Goal: Information Seeking & Learning: Learn about a topic

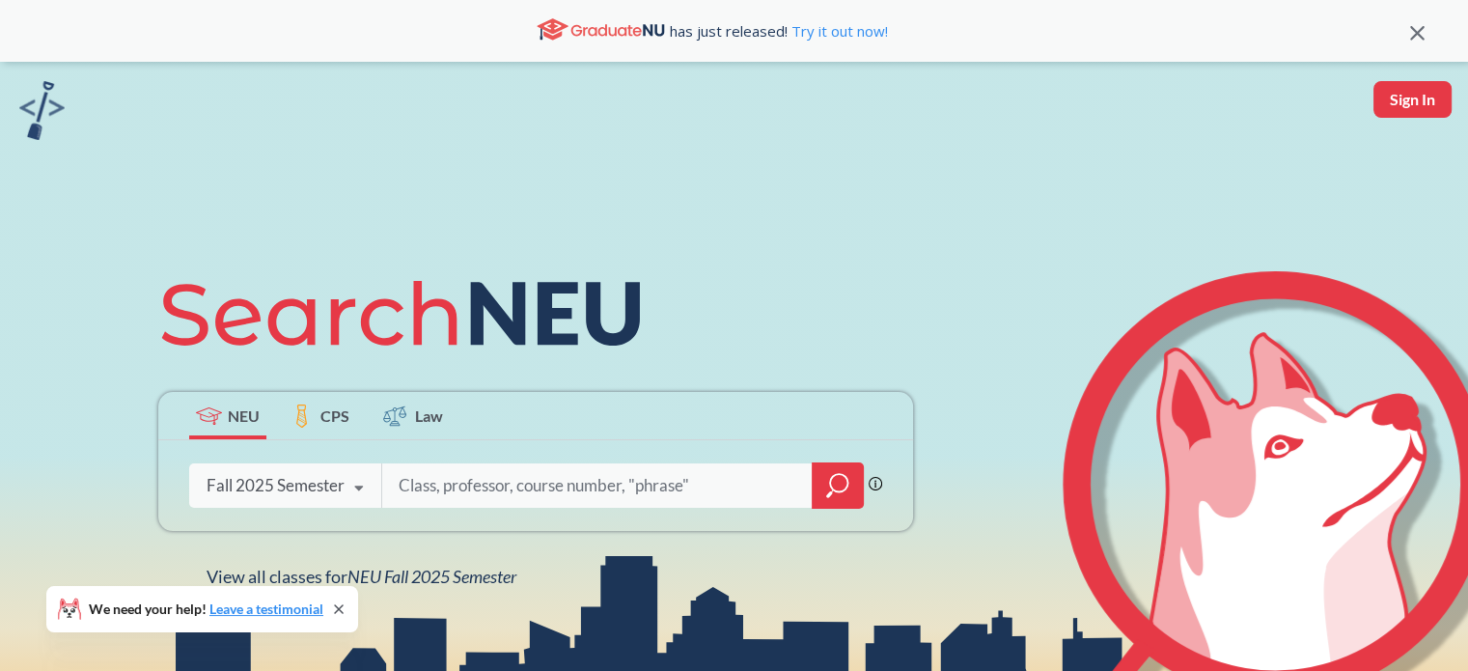
click at [840, 486] on icon "magnifying glass" at bounding box center [837, 485] width 23 height 27
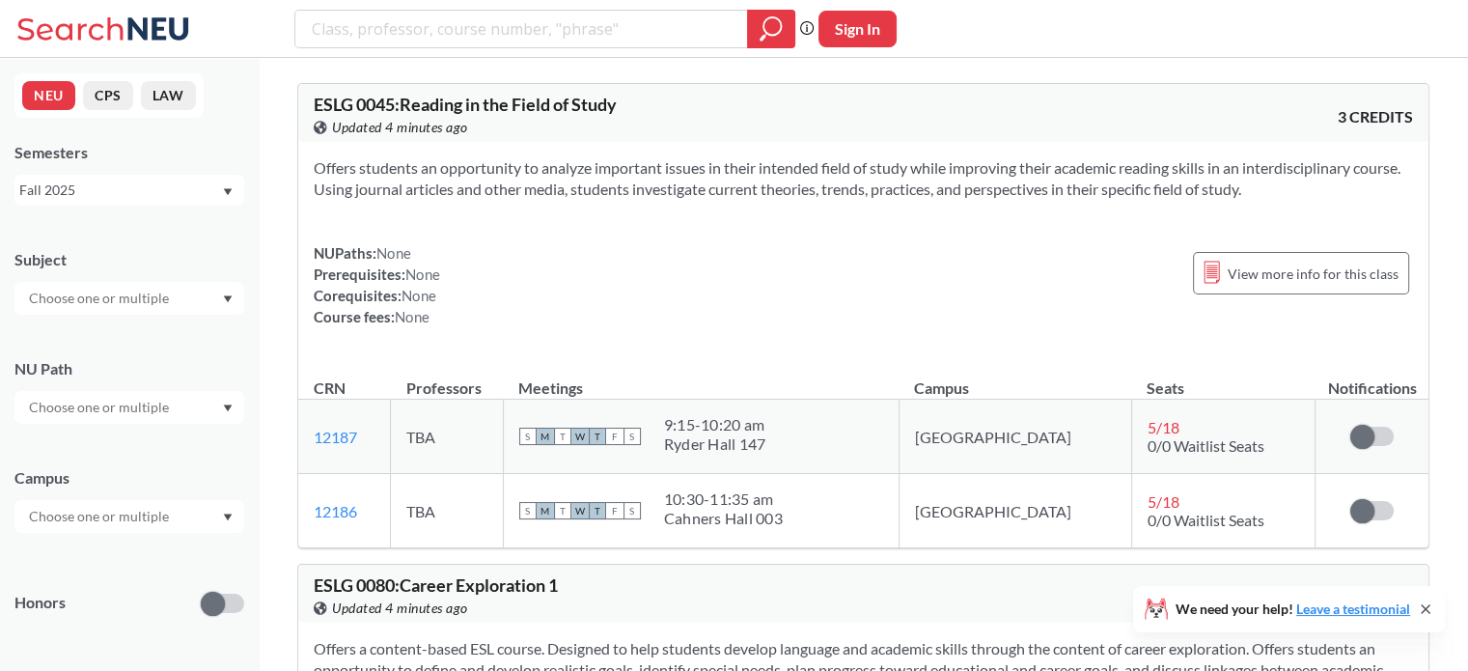
click at [188, 196] on div "Fall 2025" at bounding box center [120, 190] width 202 height 21
click at [211, 140] on div "NEU CPS LAW Semesters Fall 2025 Fall 2025 Summer 2 2025 Summer Full 2025 Summer…" at bounding box center [129, 364] width 259 height 613
click at [159, 292] on input "text" at bounding box center [100, 298] width 162 height 23
click at [171, 439] on div "EECE ( 72 )" at bounding box center [134, 438] width 218 height 21
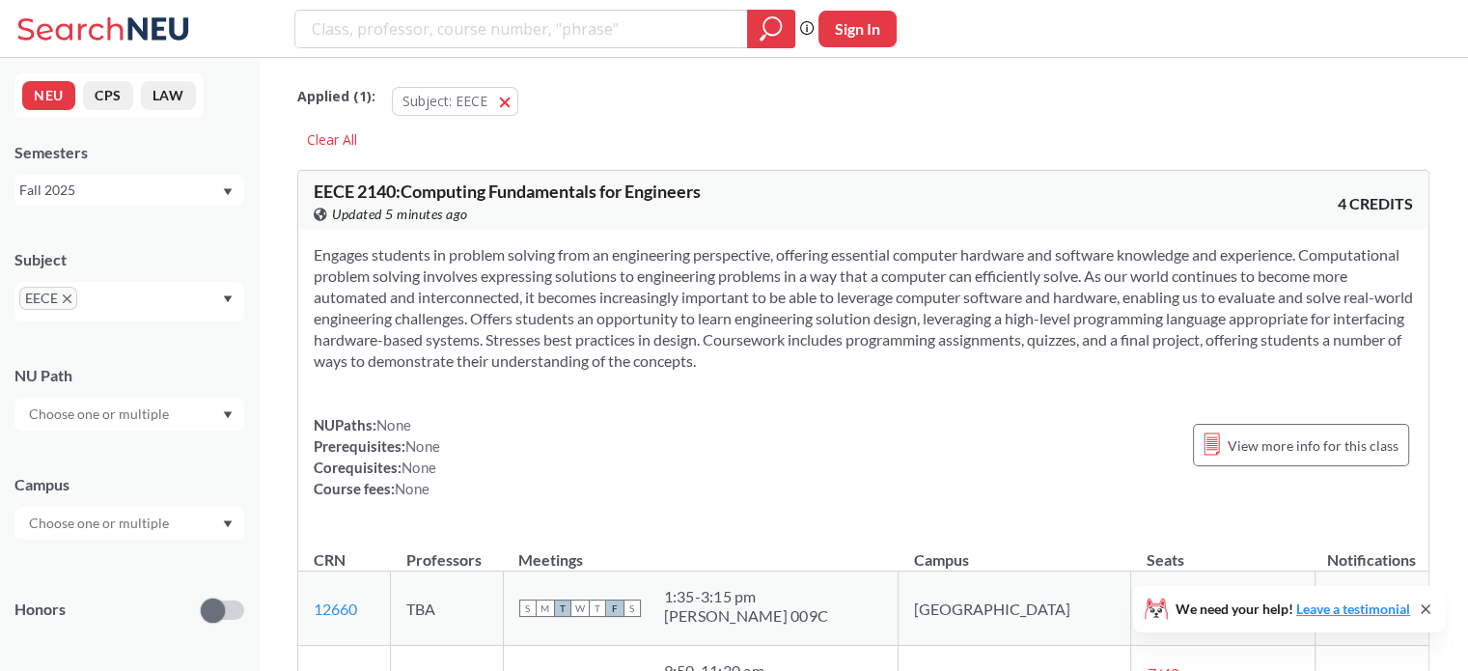
click at [215, 236] on div "Subject EECE" at bounding box center [129, 276] width 230 height 92
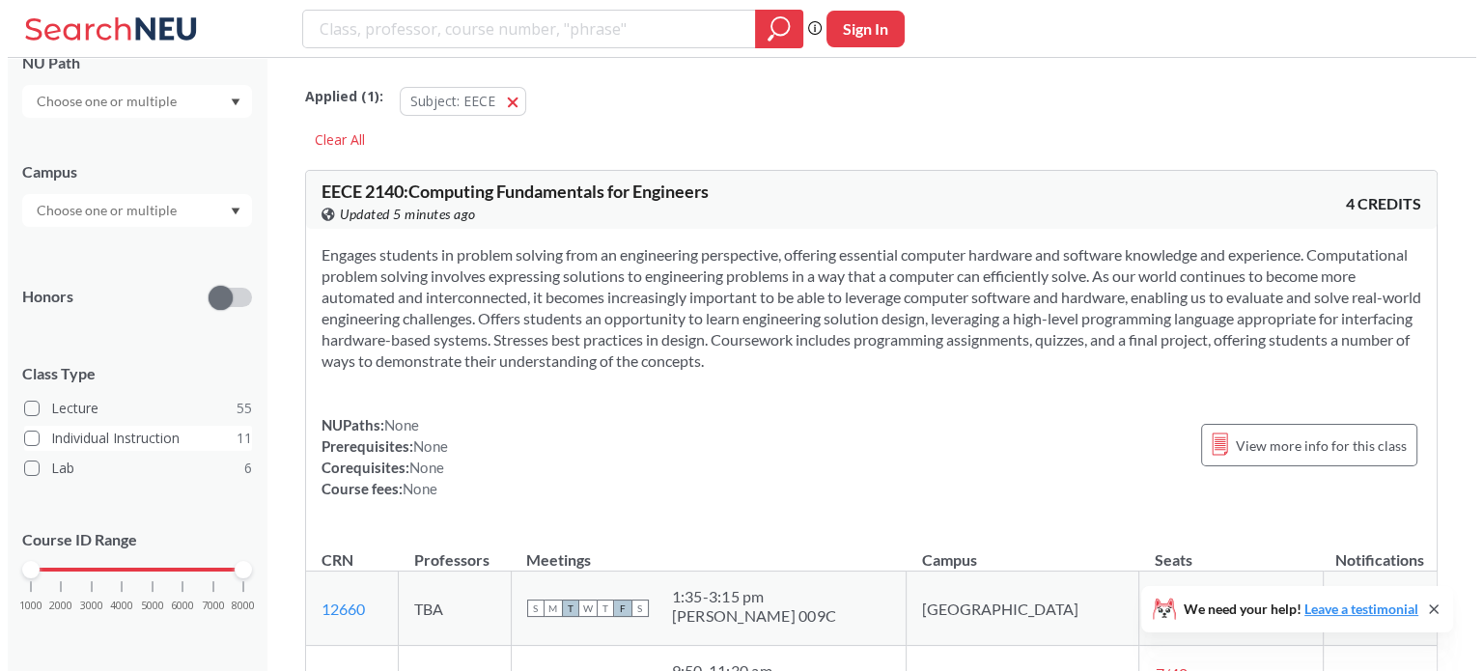
scroll to position [315, 0]
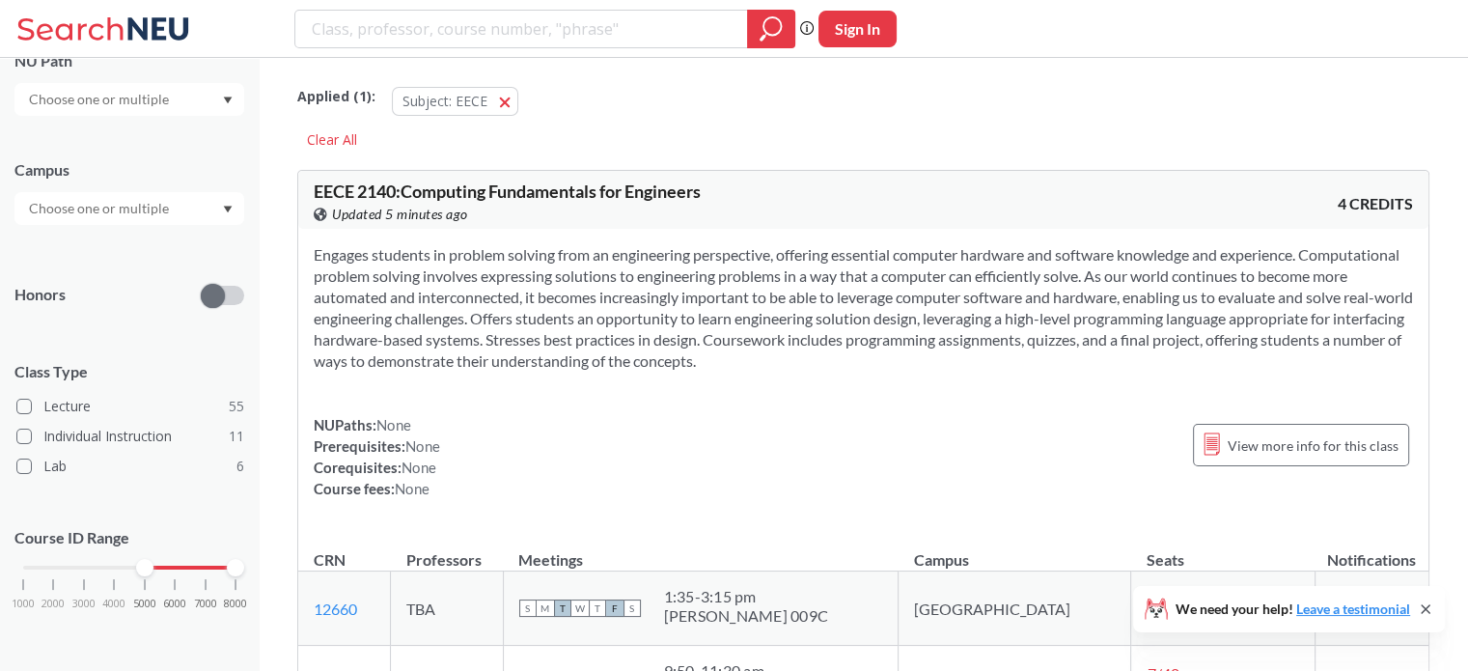
drag, startPoint x: 23, startPoint y: 570, endPoint x: 136, endPoint y: 573, distance: 113.0
click at [136, 573] on div "1000 2000 3000 4000 5000 6000 7000 8000" at bounding box center [129, 604] width 230 height 87
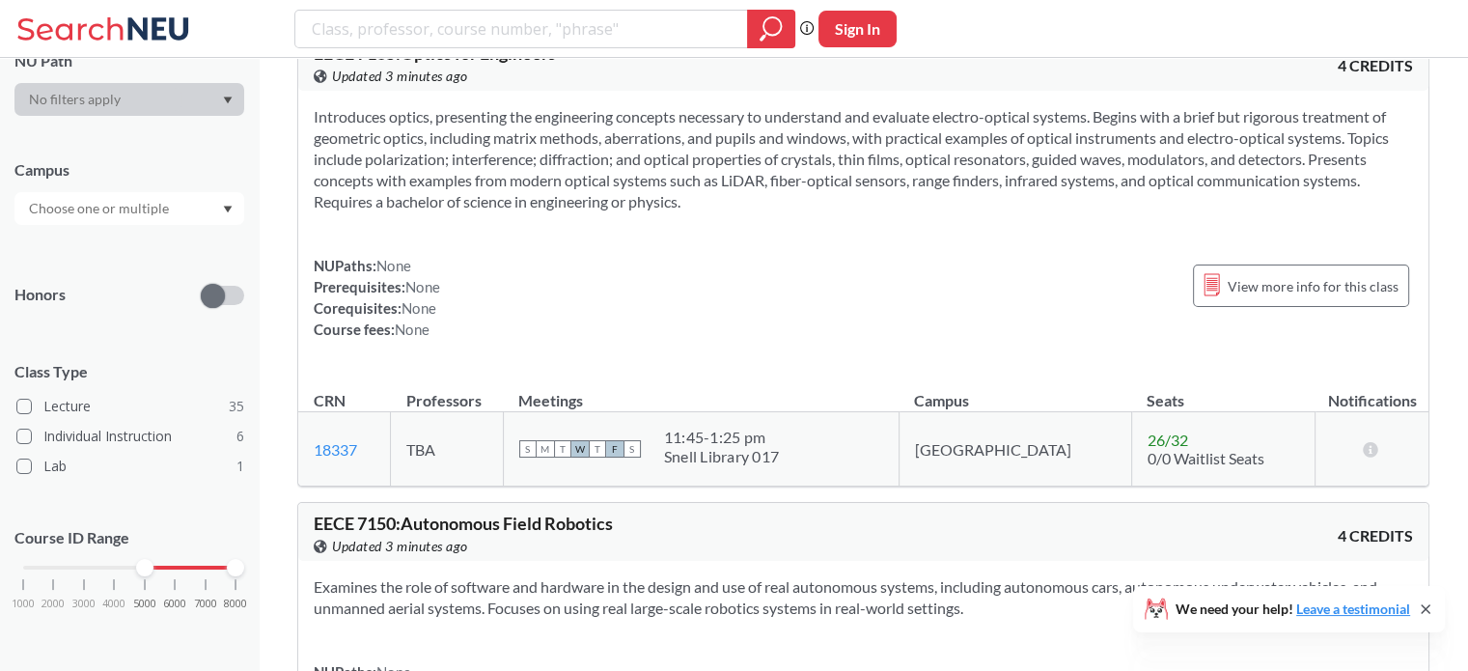
scroll to position [10232, 0]
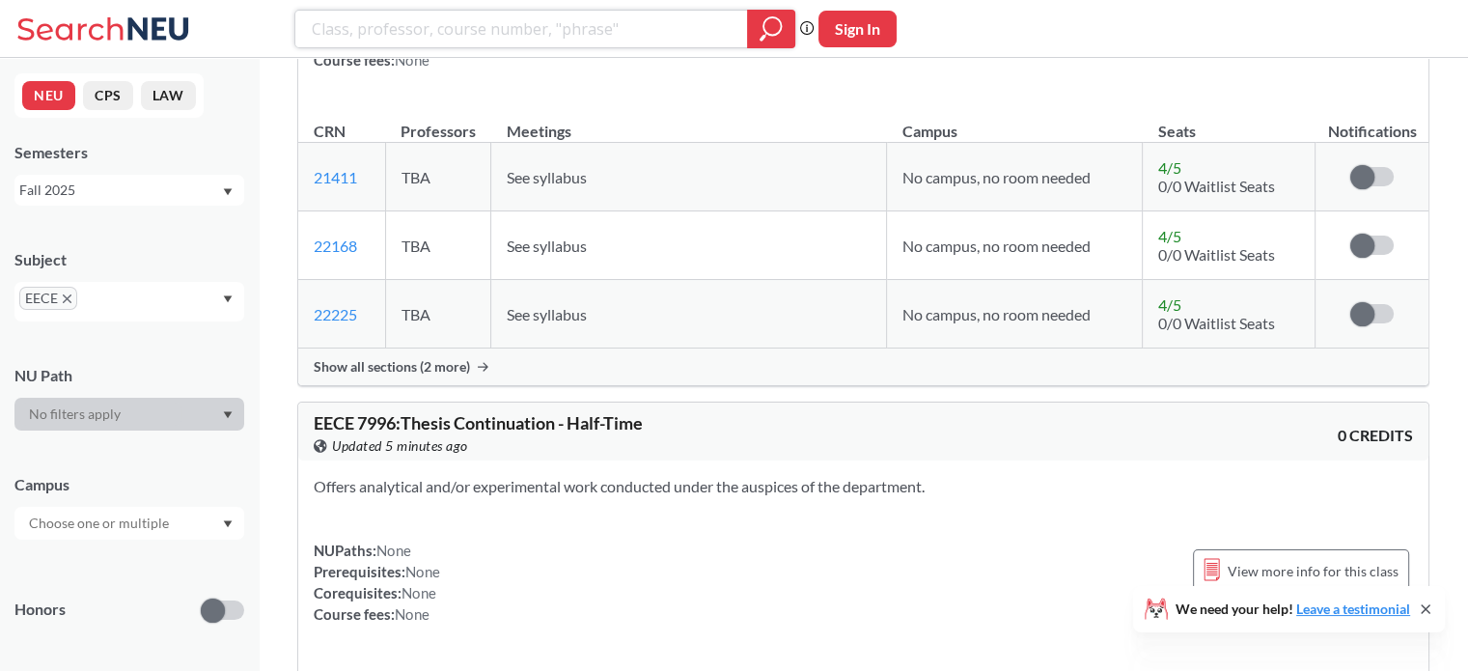
scroll to position [22051, 0]
